Goal: Task Accomplishment & Management: Manage account settings

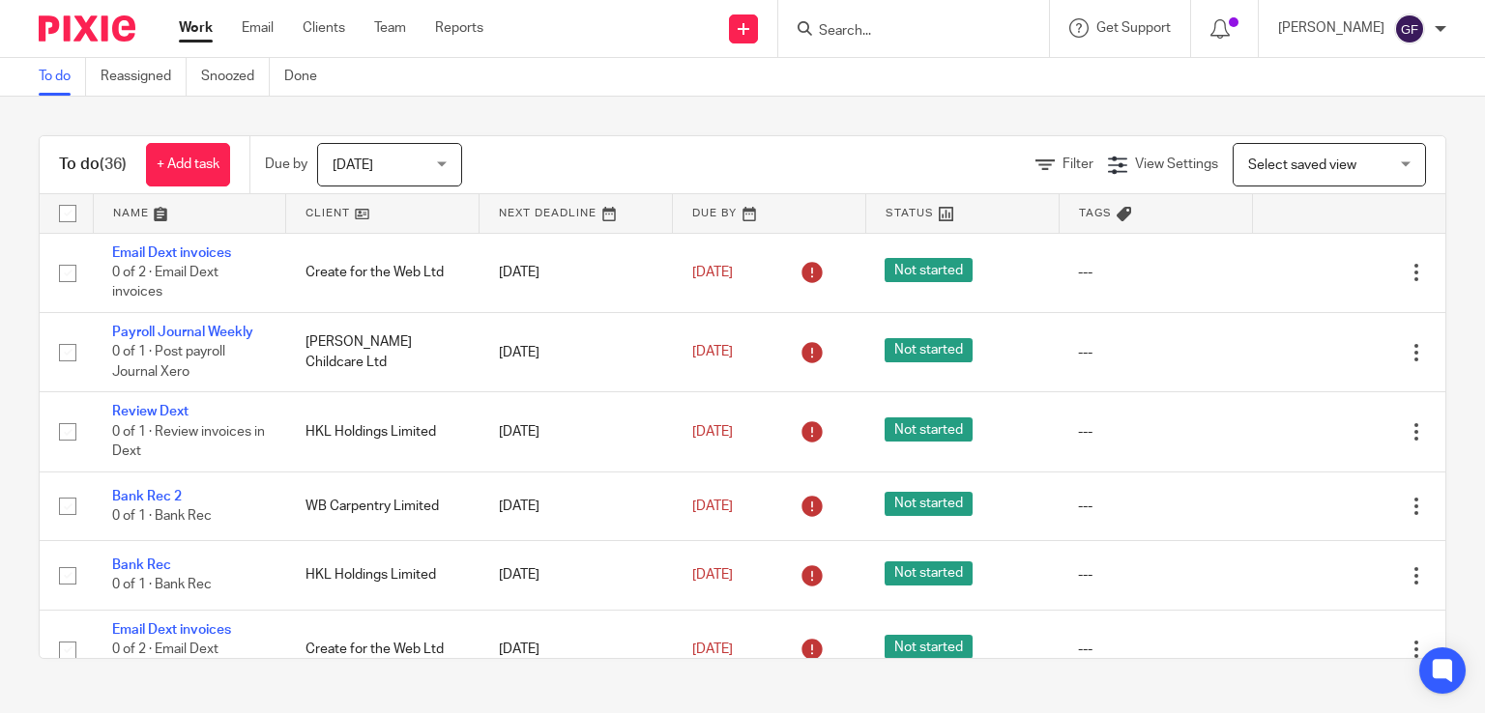
click at [61, 206] on input "checkbox" at bounding box center [67, 213] width 37 height 37
checkbox input "true"
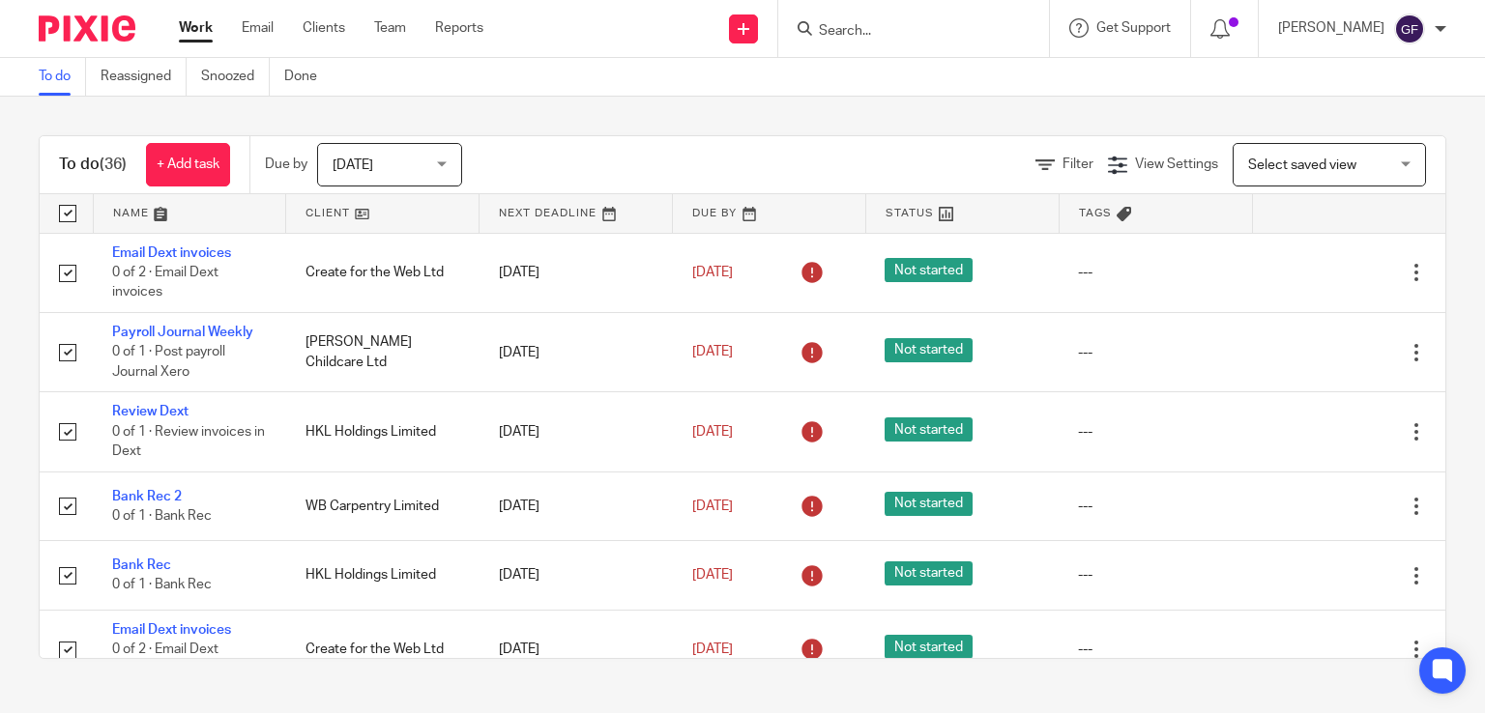
checkbox input "true"
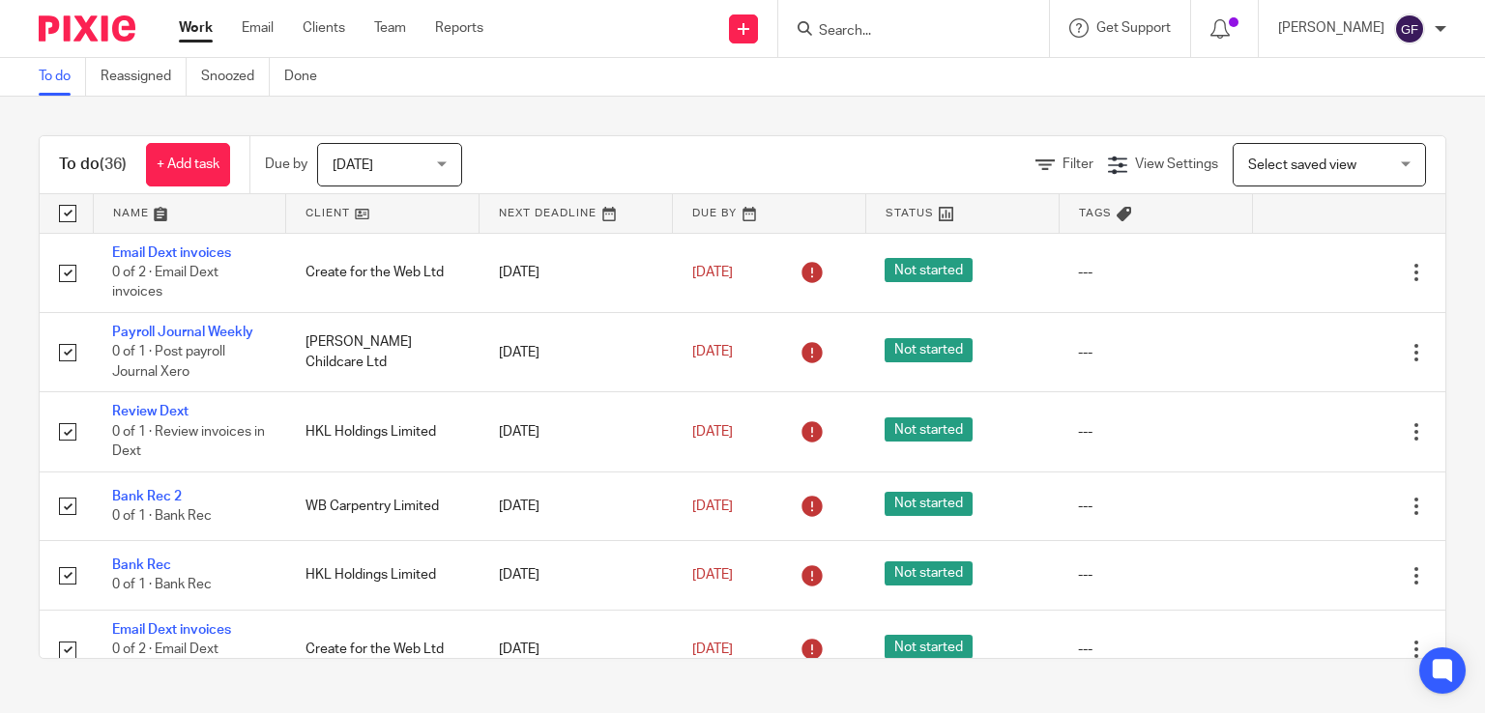
checkbox input "true"
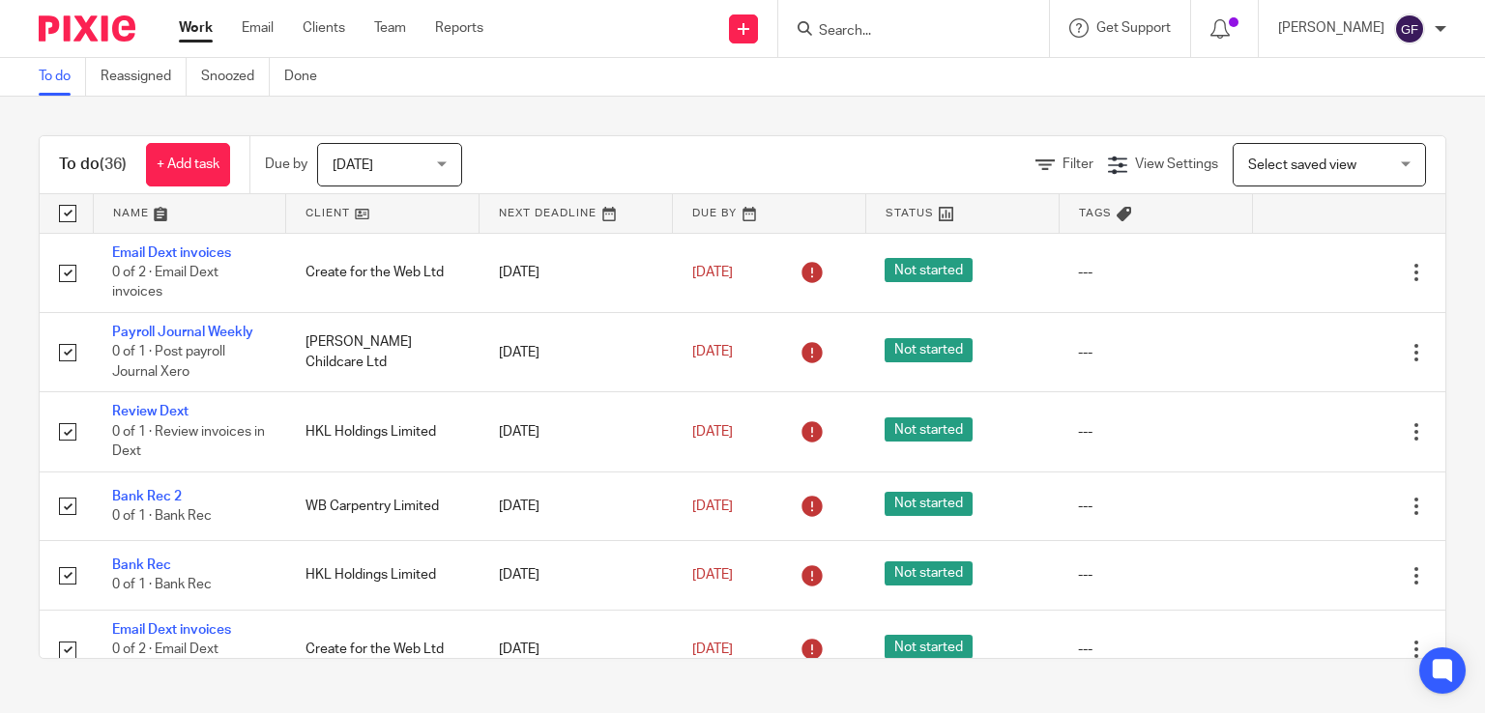
checkbox input "true"
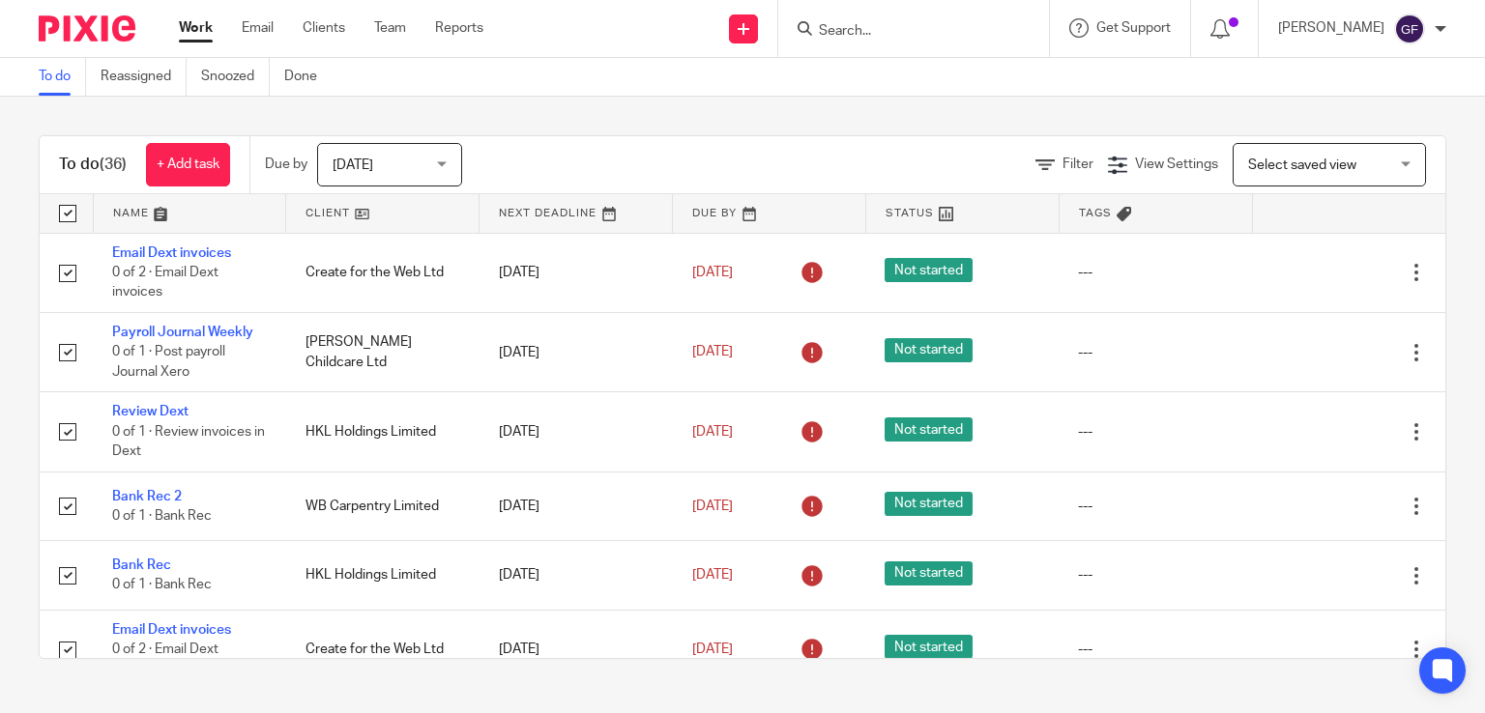
checkbox input "true"
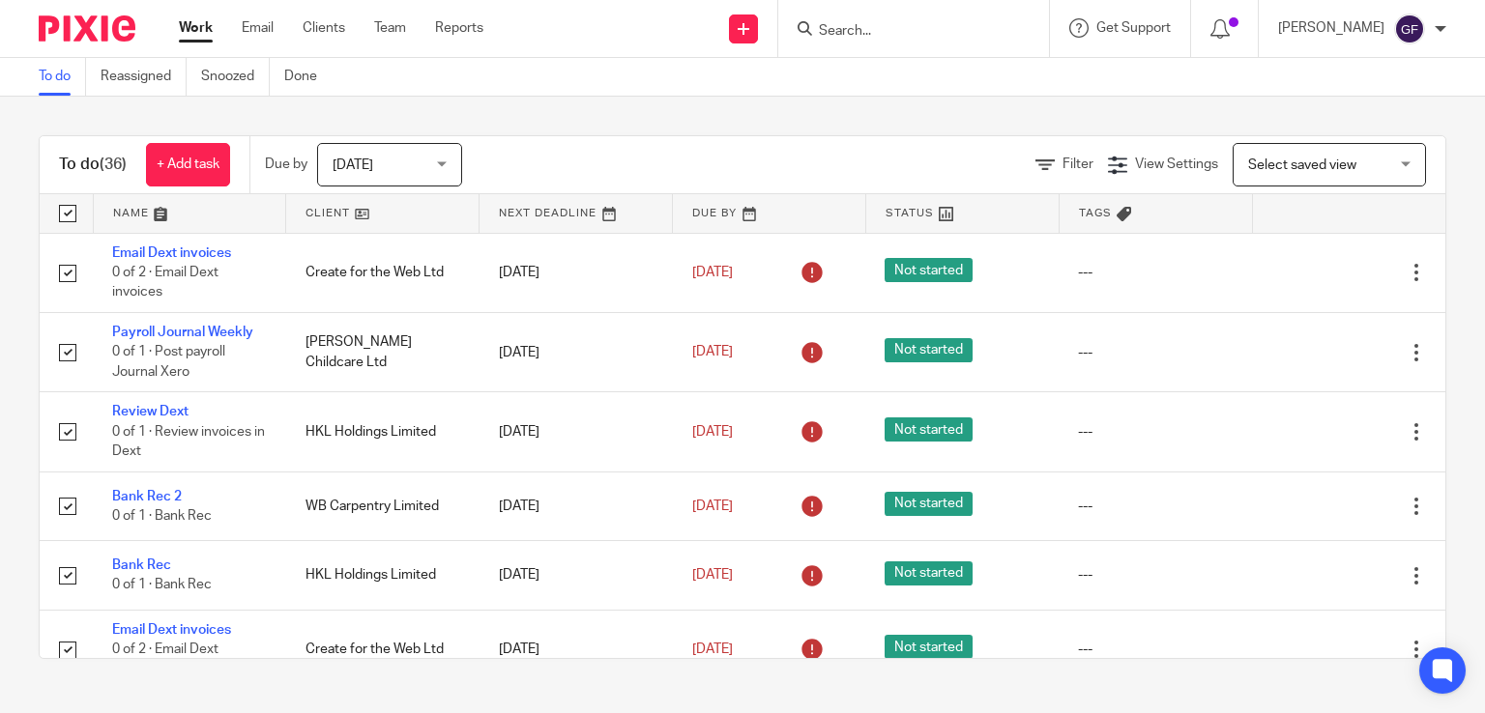
checkbox input "true"
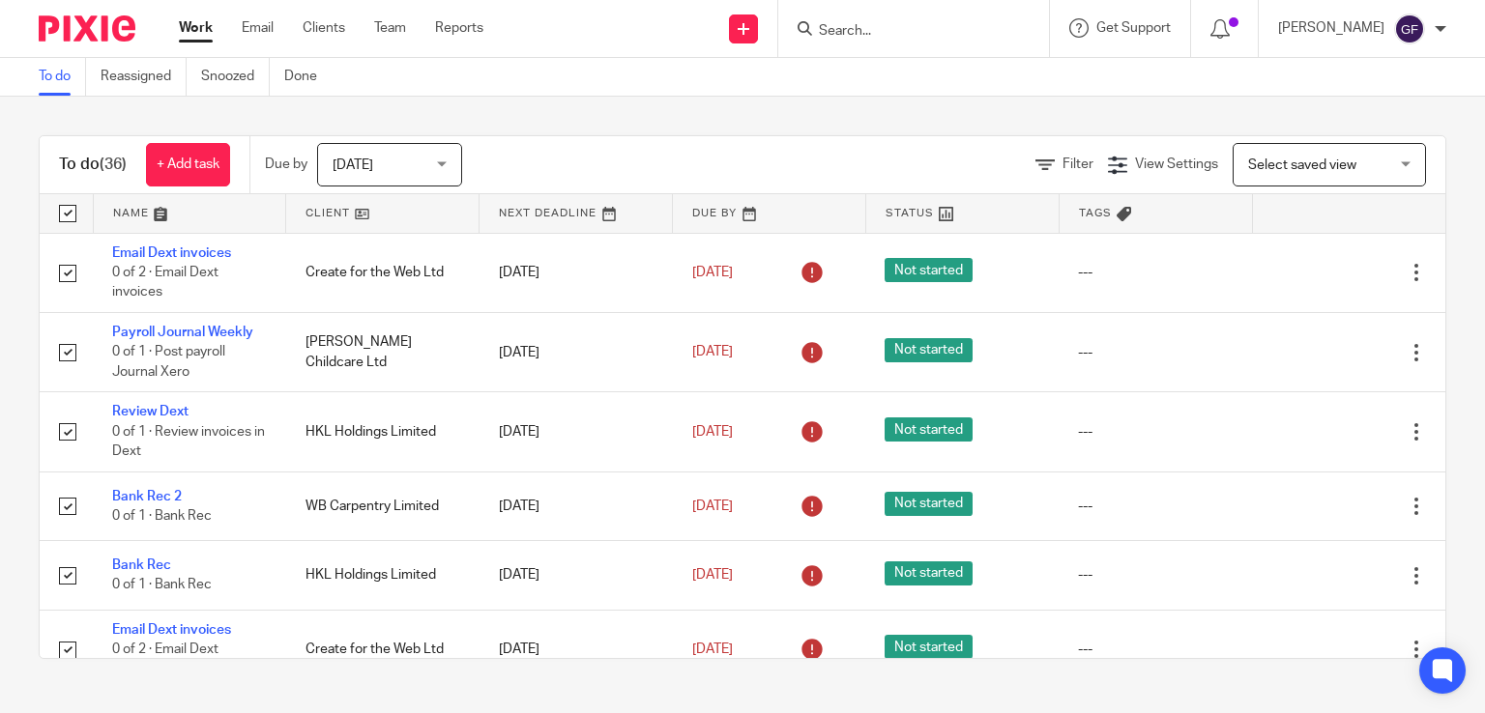
checkbox input "true"
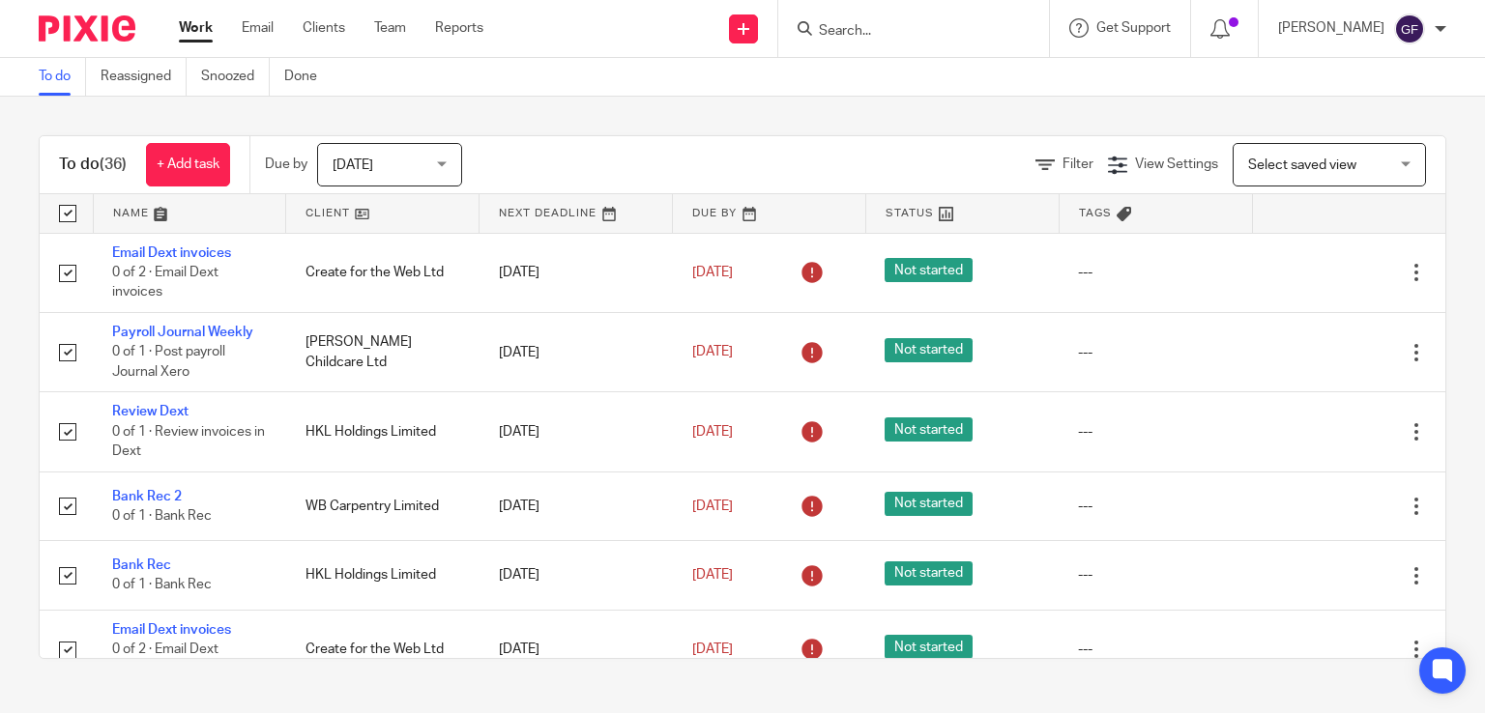
checkbox input "true"
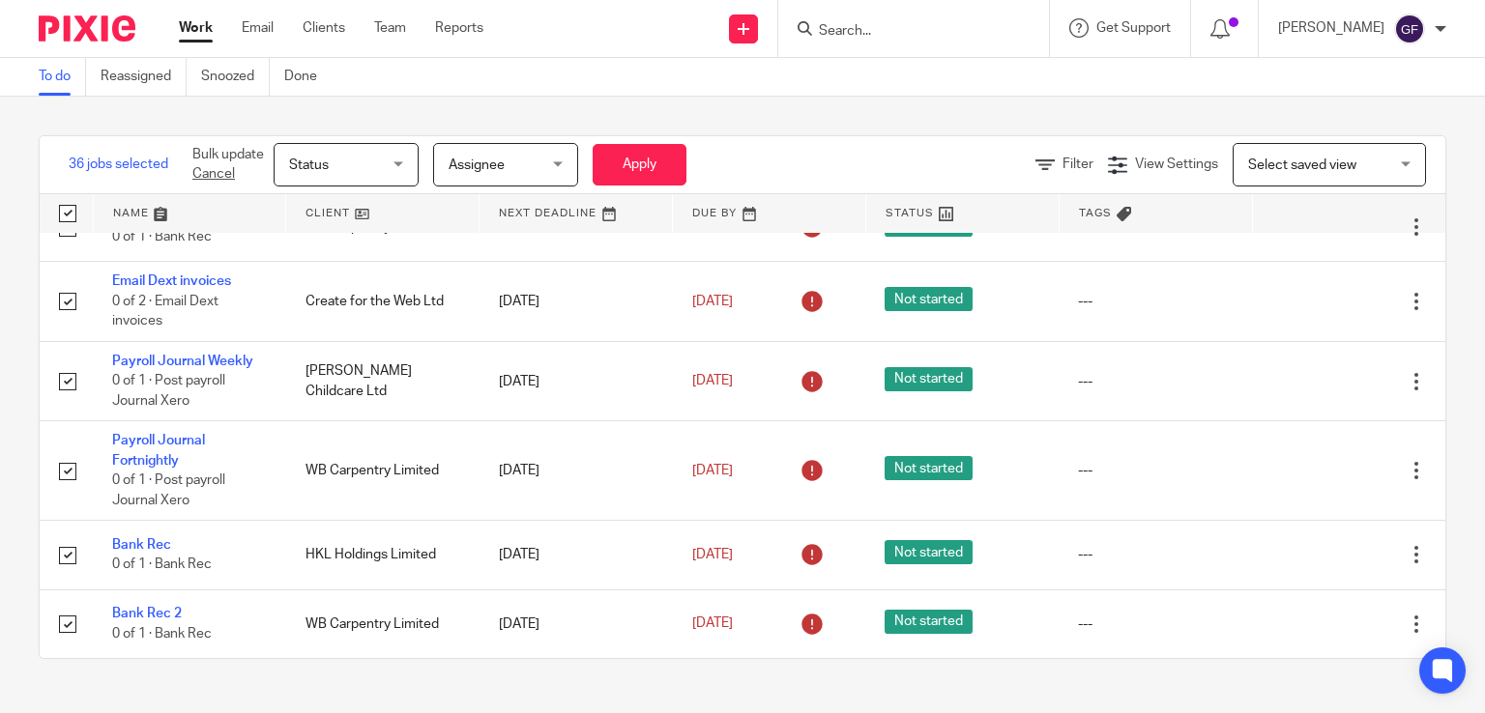
scroll to position [2072, 0]
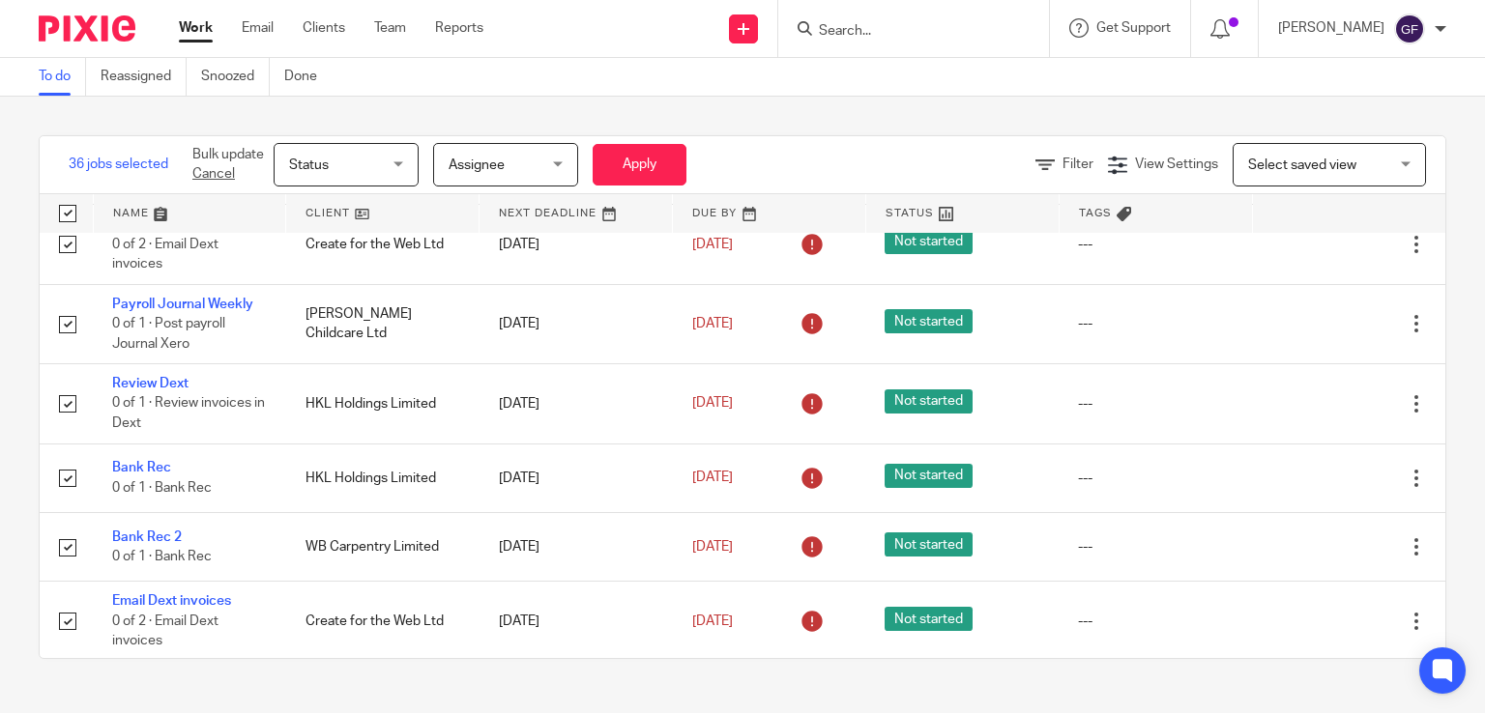
click at [413, 164] on div "Status Status" at bounding box center [346, 164] width 145 height 43
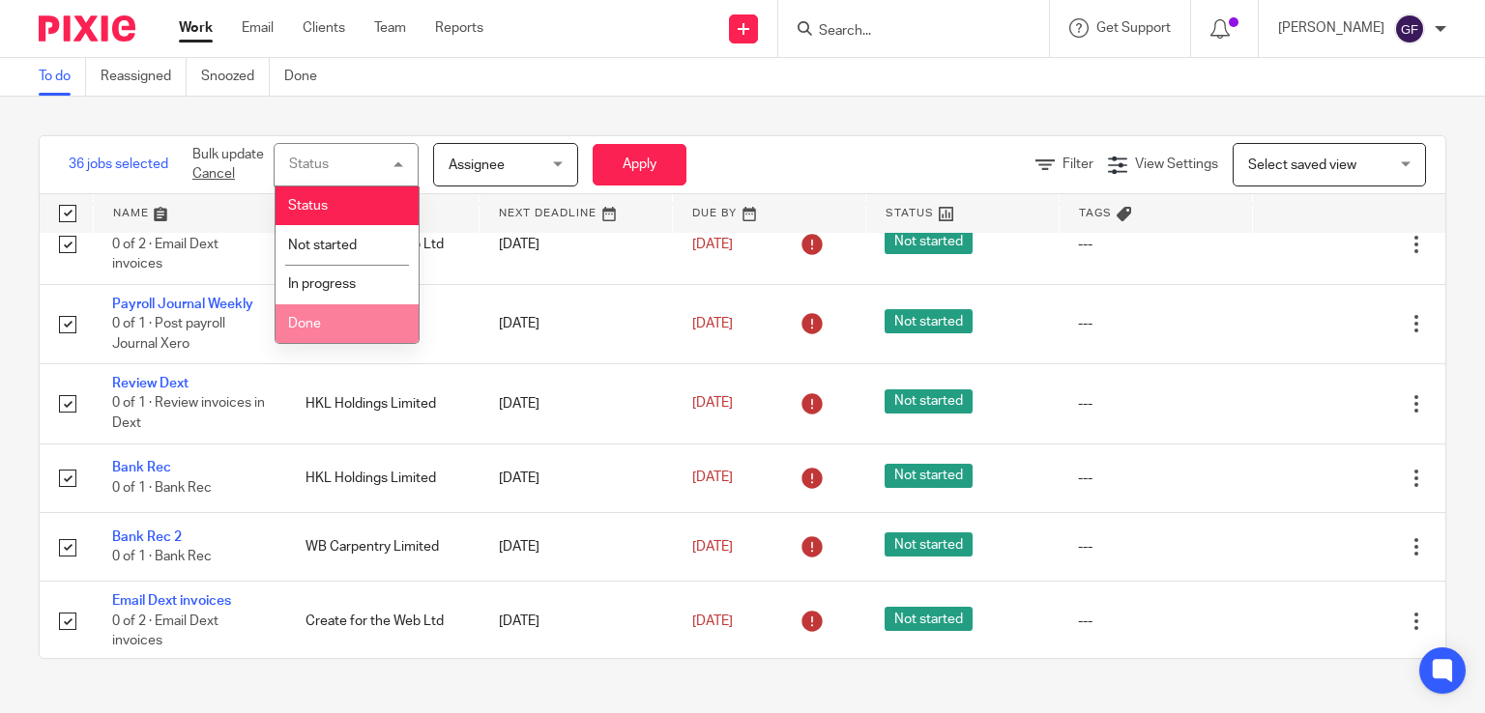
click at [325, 322] on li "Done" at bounding box center [346, 324] width 143 height 40
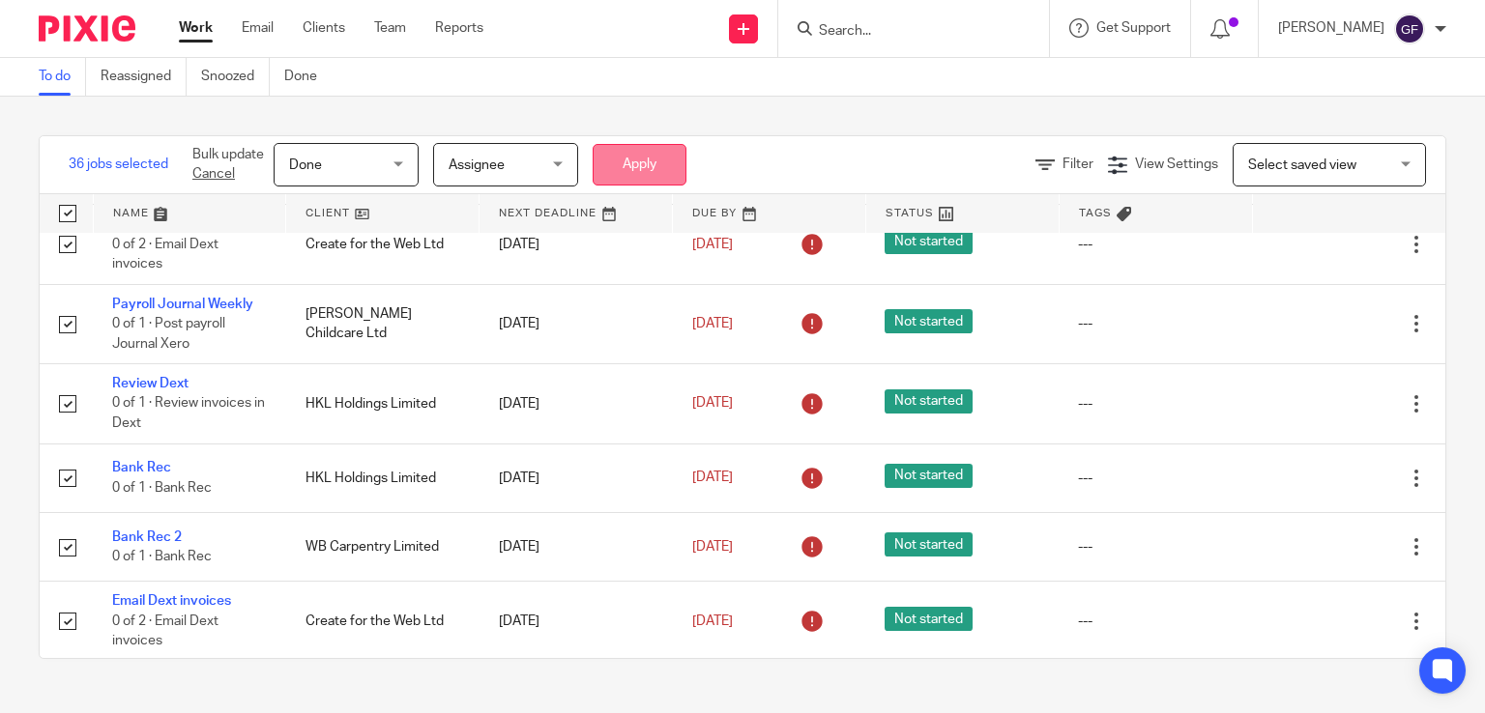
click at [676, 162] on button "Apply" at bounding box center [640, 165] width 94 height 42
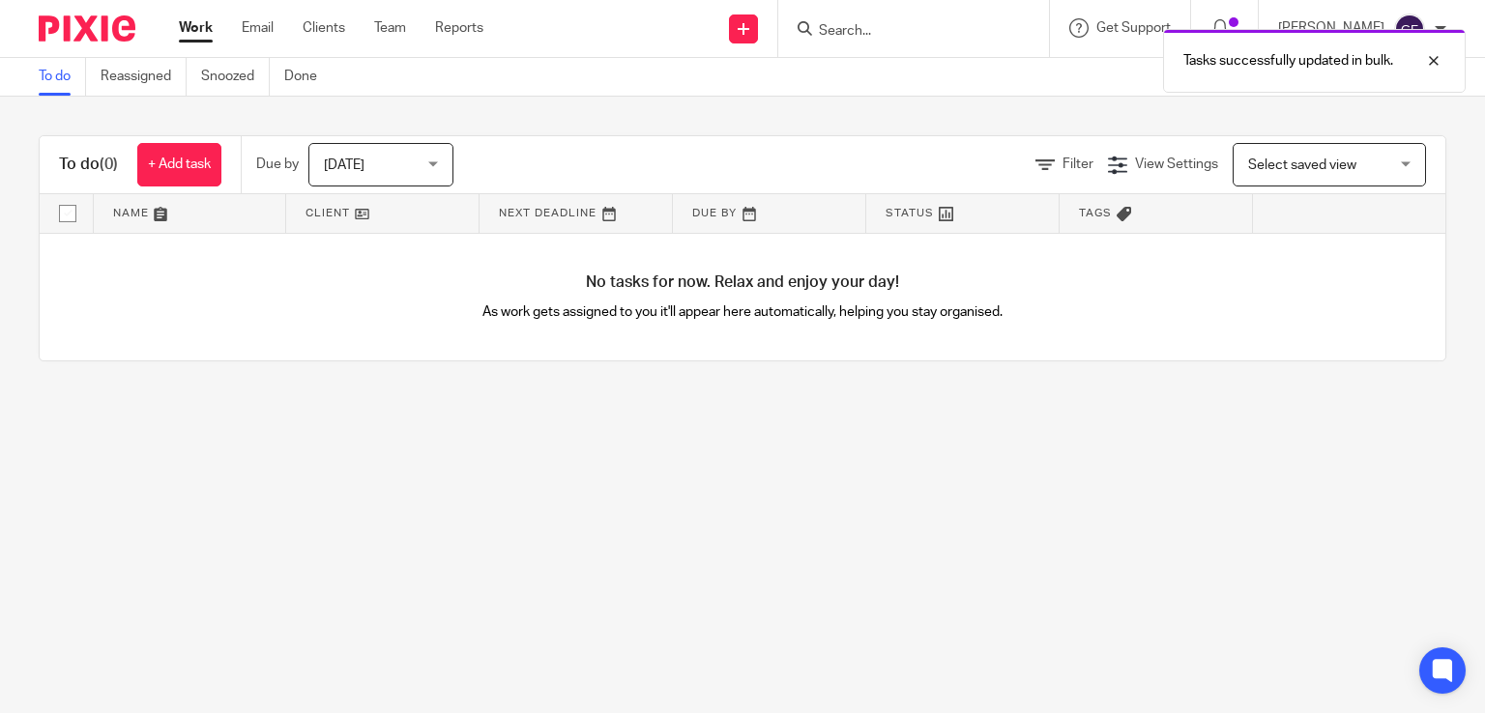
click at [378, 147] on span "Today" at bounding box center [375, 164] width 102 height 41
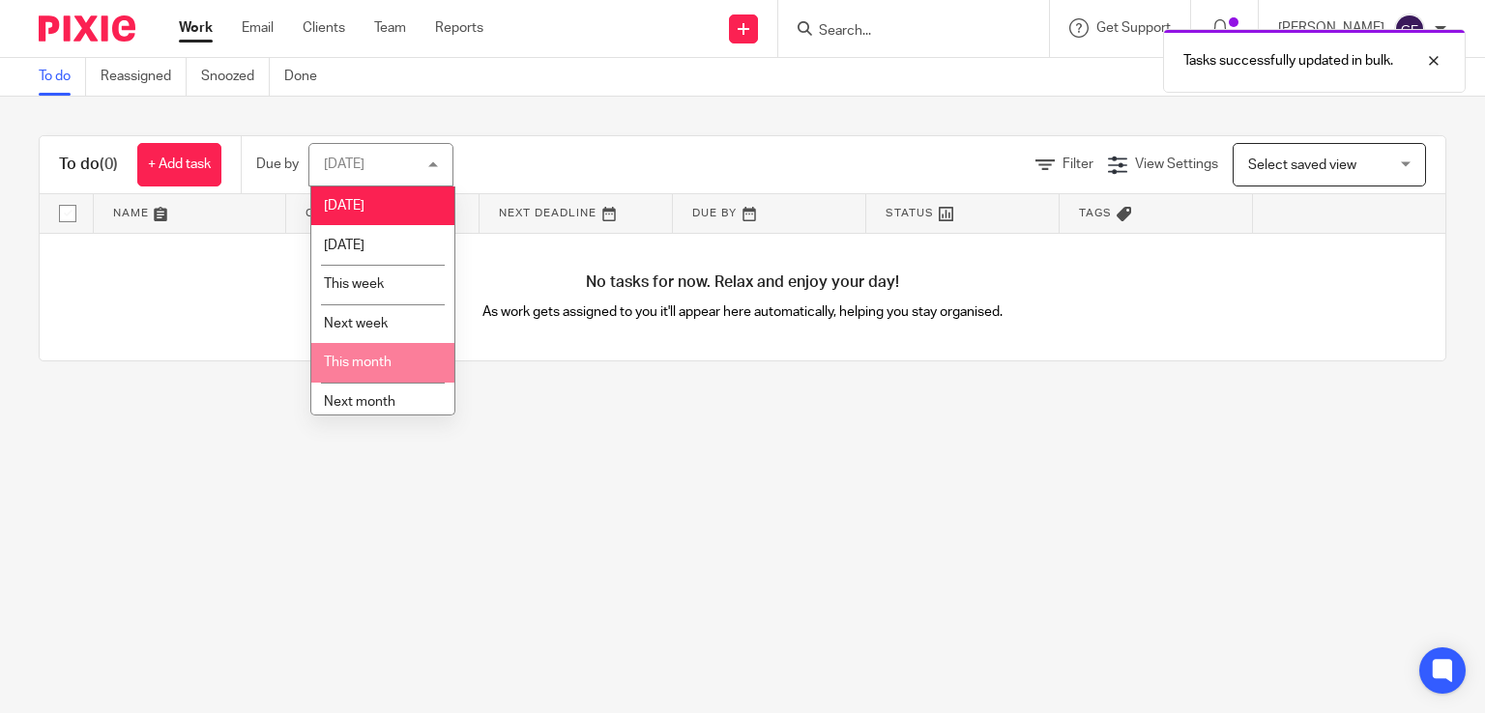
click at [345, 357] on li "This month" at bounding box center [382, 363] width 143 height 40
